Goal: Information Seeking & Learning: Find contact information

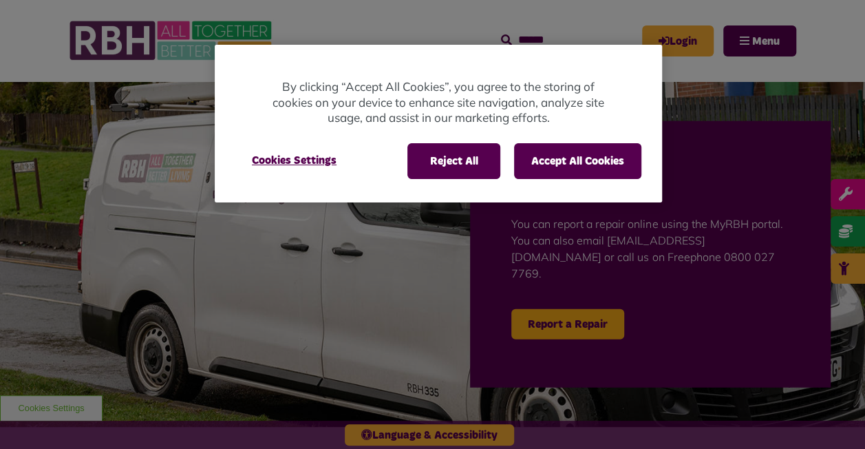
click at [782, 31] on div at bounding box center [432, 224] width 865 height 449
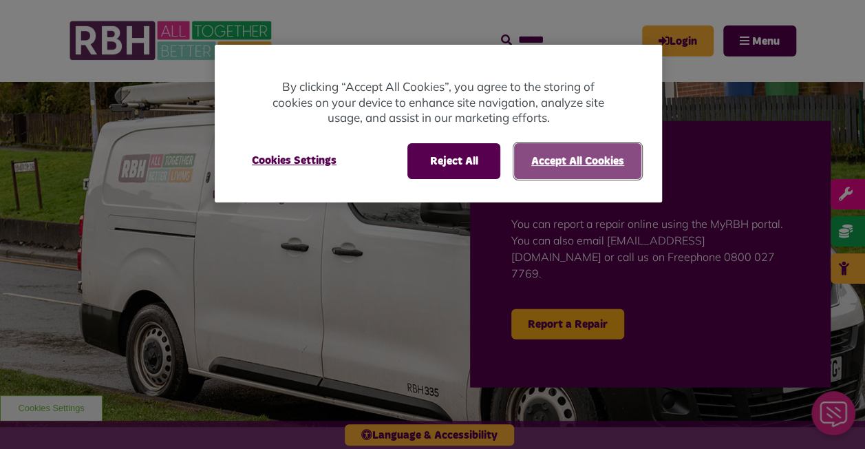
click at [544, 153] on button "Accept All Cookies" at bounding box center [577, 161] width 127 height 36
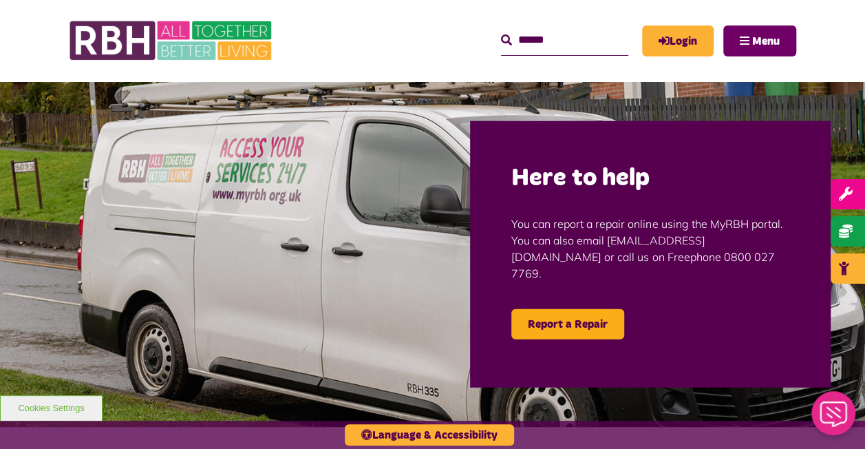
click at [750, 53] on button "Menu" at bounding box center [759, 40] width 73 height 31
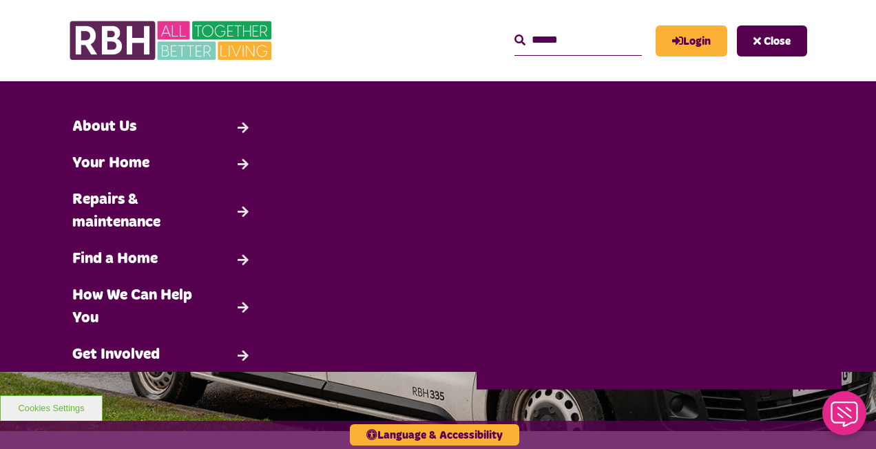
click at [417, 31] on div "MyRBH About Us Contact Us Search Close Search" at bounding box center [548, 41] width 516 height 54
click at [552, 428] on div "Language & Accessibility" at bounding box center [438, 435] width 876 height 28
click at [321, 55] on div "MyRBH About Us Contact Us Search Close Search" at bounding box center [548, 41] width 516 height 54
click at [755, 29] on button "Close" at bounding box center [772, 40] width 70 height 31
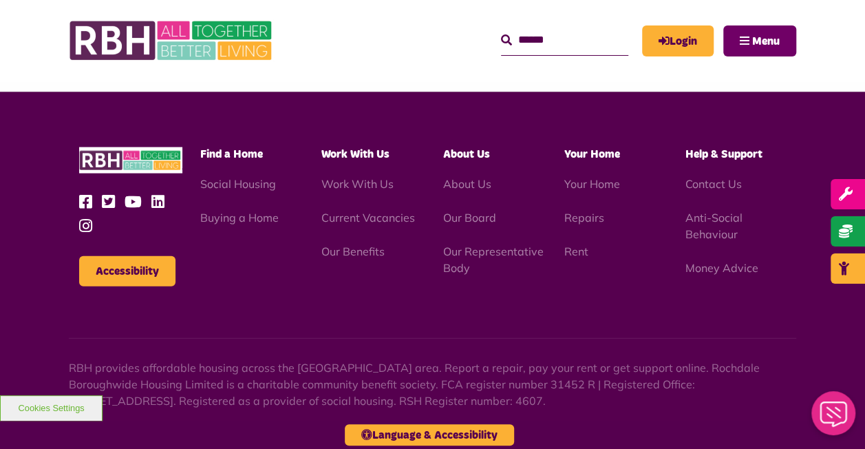
scroll to position [1397, 0]
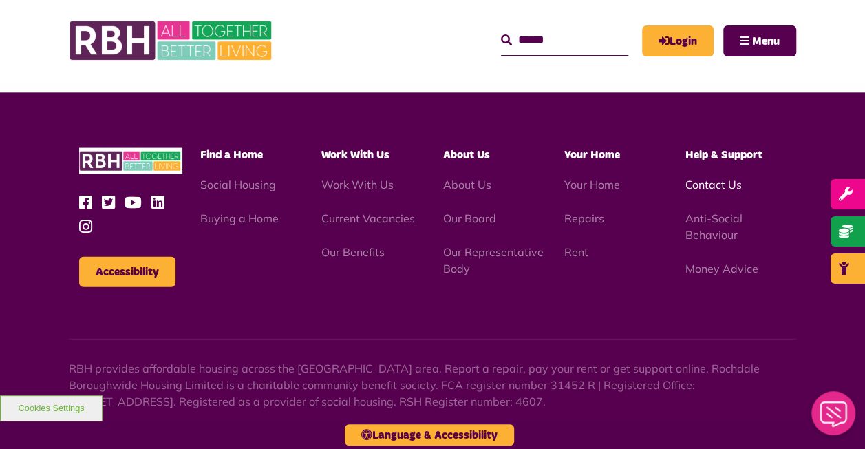
click at [717, 178] on link "Contact Us" at bounding box center [714, 185] width 56 height 14
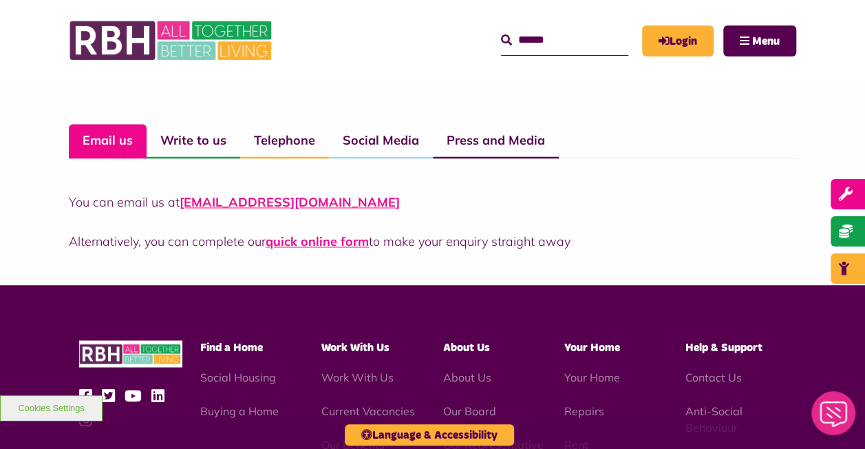
scroll to position [1022, 0]
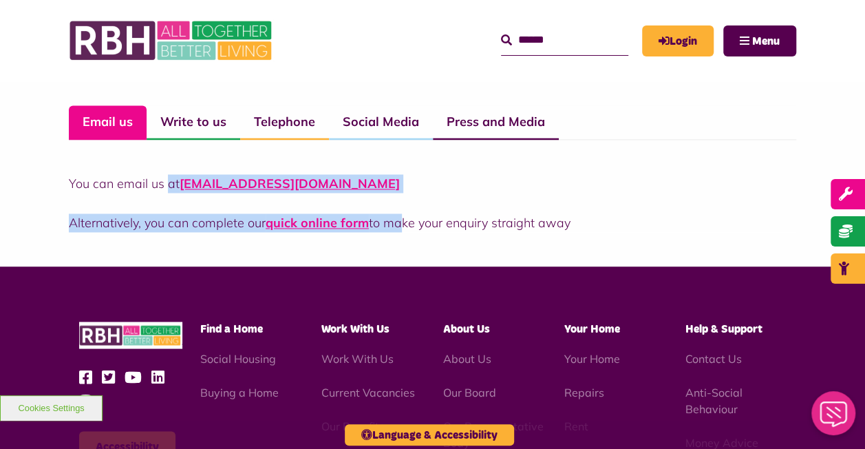
drag, startPoint x: 379, startPoint y: 191, endPoint x: 169, endPoint y: 180, distance: 210.2
click at [169, 180] on div "You can email us at [EMAIL_ADDRESS][DOMAIN_NAME] Alternatively, you can complet…" at bounding box center [433, 203] width 728 height 58
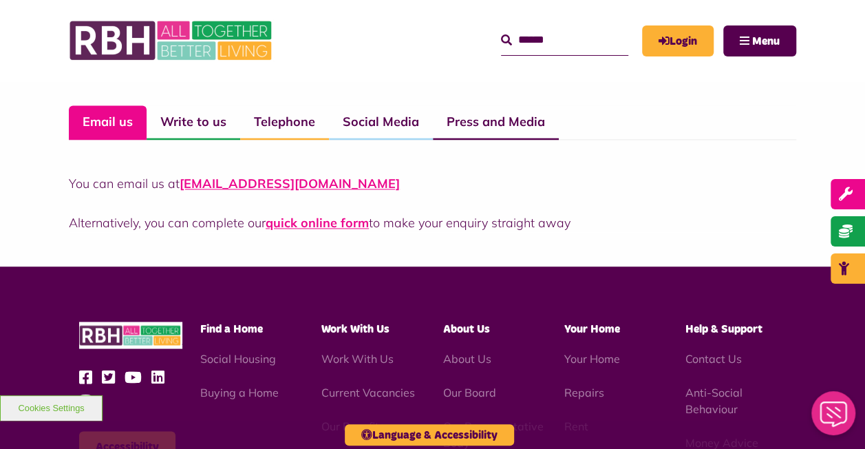
click at [467, 202] on div "You can email us at [EMAIL_ADDRESS][DOMAIN_NAME] Alternatively, you can complet…" at bounding box center [433, 203] width 728 height 58
drag, startPoint x: 379, startPoint y: 190, endPoint x: 180, endPoint y: 178, distance: 198.6
click at [180, 178] on p "You can email us at [EMAIL_ADDRESS][DOMAIN_NAME]" at bounding box center [433, 183] width 728 height 19
copy link "[EMAIL_ADDRESS][DOMAIN_NAME]"
click at [465, 153] on div "You can email us at [EMAIL_ADDRESS][DOMAIN_NAME] Alternatively, you can complet…" at bounding box center [433, 186] width 728 height 92
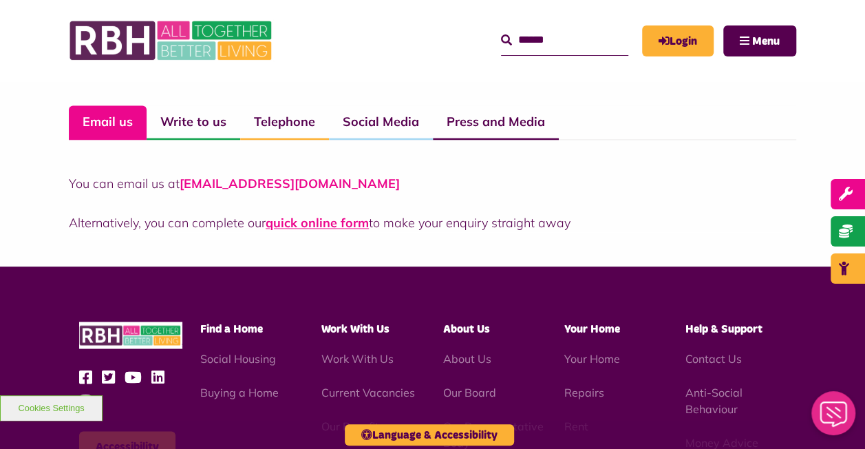
drag, startPoint x: 399, startPoint y: 183, endPoint x: 183, endPoint y: 182, distance: 216.1
click at [183, 182] on p "You can email us at [EMAIL_ADDRESS][DOMAIN_NAME]" at bounding box center [433, 183] width 728 height 19
copy link "[EMAIL_ADDRESS][DOMAIN_NAME]"
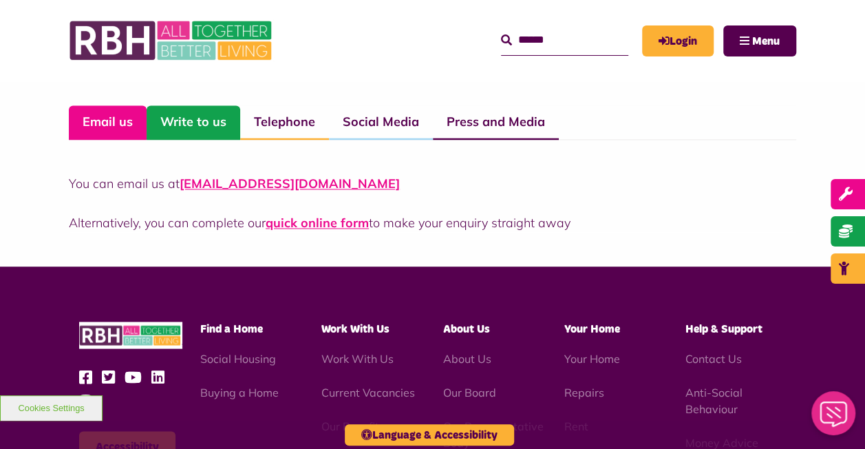
click at [204, 122] on link "Write to us" at bounding box center [194, 122] width 94 height 34
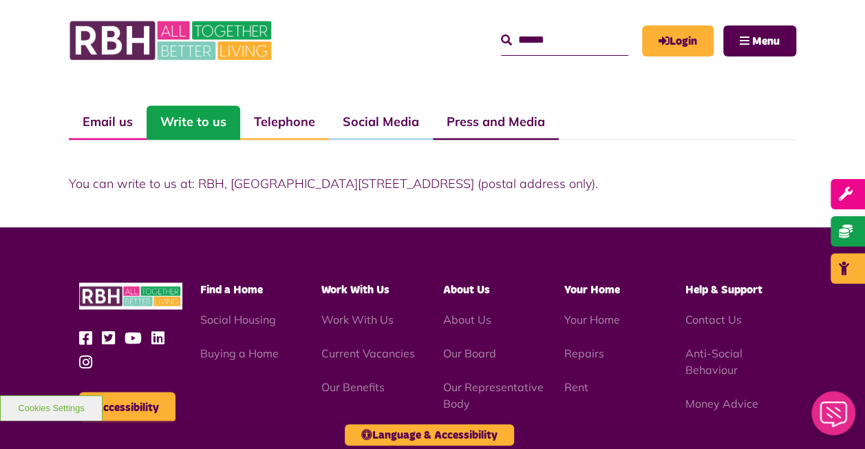
drag, startPoint x: 571, startPoint y: 180, endPoint x: 195, endPoint y: 194, distance: 376.8
click at [195, 194] on div "Contact Us Email us Write to us Telephone Social Media Press and Media You can …" at bounding box center [432, 122] width 865 height 209
copy p "[STREET_ADDRESS]"
click at [254, 198] on div "Contact Us Email us Write to us Telephone Social Media Press and Media You can …" at bounding box center [432, 122] width 865 height 209
drag, startPoint x: 571, startPoint y: 180, endPoint x: 230, endPoint y: 191, distance: 341.6
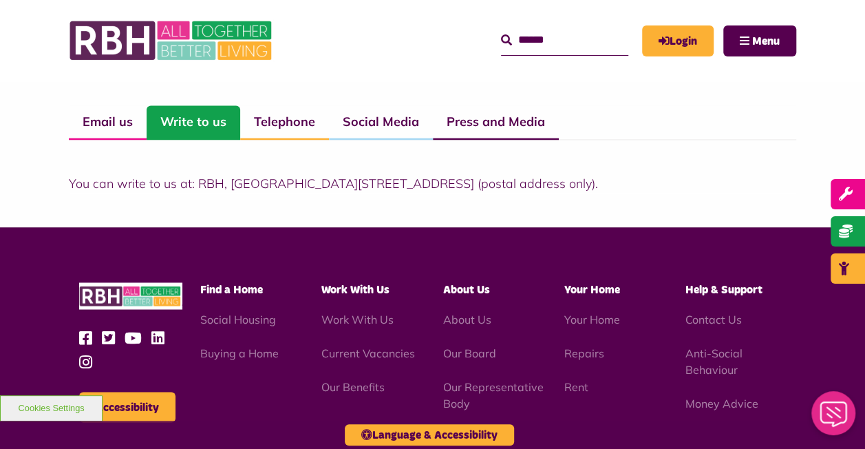
click at [230, 191] on p "You can write to us at: RBH, [GEOGRAPHIC_DATA][STREET_ADDRESS] (postal address …" at bounding box center [433, 183] width 728 height 19
copy p "[STREET_ADDRESS]"
click at [100, 107] on link "Email us" at bounding box center [108, 122] width 78 height 34
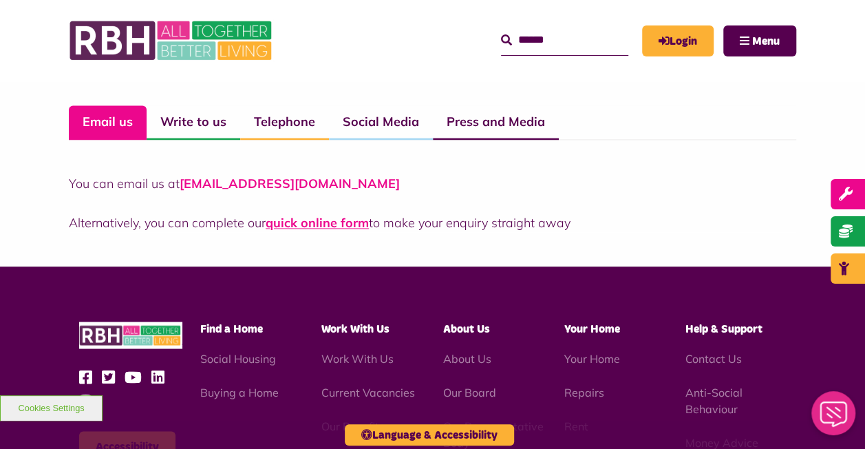
drag, startPoint x: 398, startPoint y: 179, endPoint x: 182, endPoint y: 188, distance: 215.6
click at [182, 188] on p "You can email us at [EMAIL_ADDRESS][DOMAIN_NAME]" at bounding box center [433, 183] width 728 height 19
copy link "[EMAIL_ADDRESS][DOMAIN_NAME]"
